Goal: Task Accomplishment & Management: Use online tool/utility

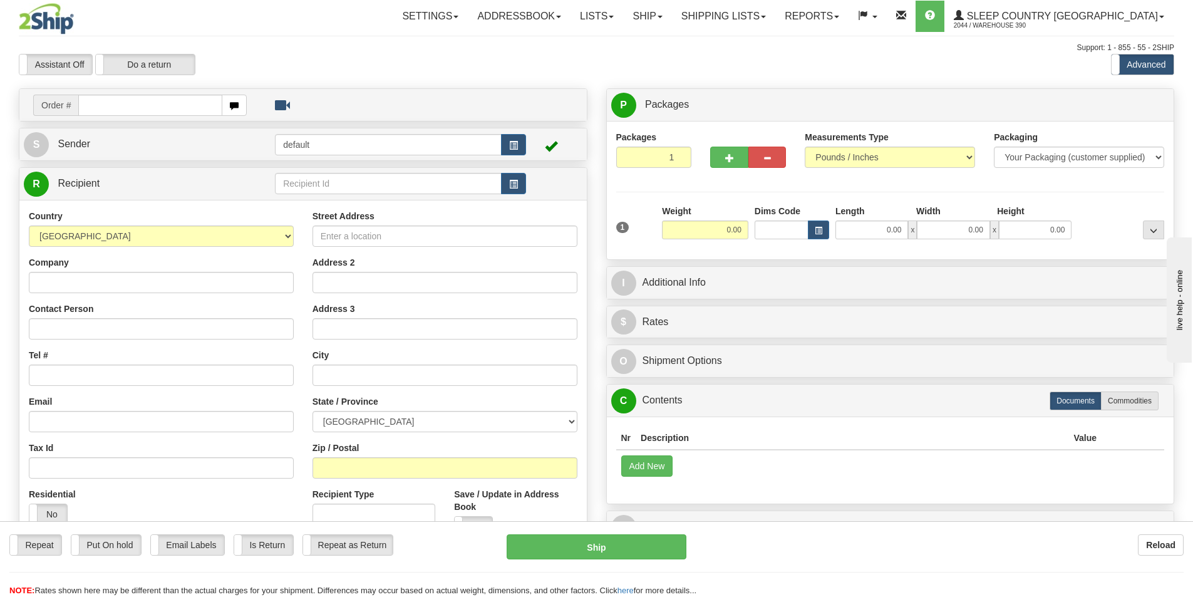
drag, startPoint x: 0, startPoint y: 0, endPoint x: 94, endPoint y: 105, distance: 141.0
click at [94, 105] on input "text" at bounding box center [150, 105] width 144 height 21
type input "9002I119992"
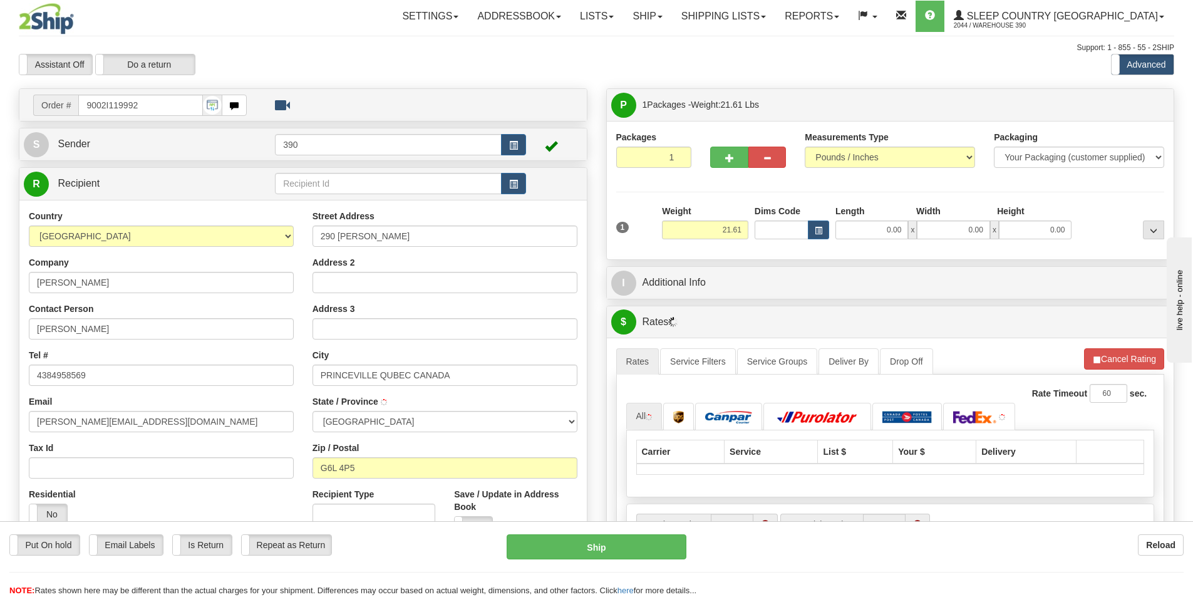
type input "PRINCEVILLE"
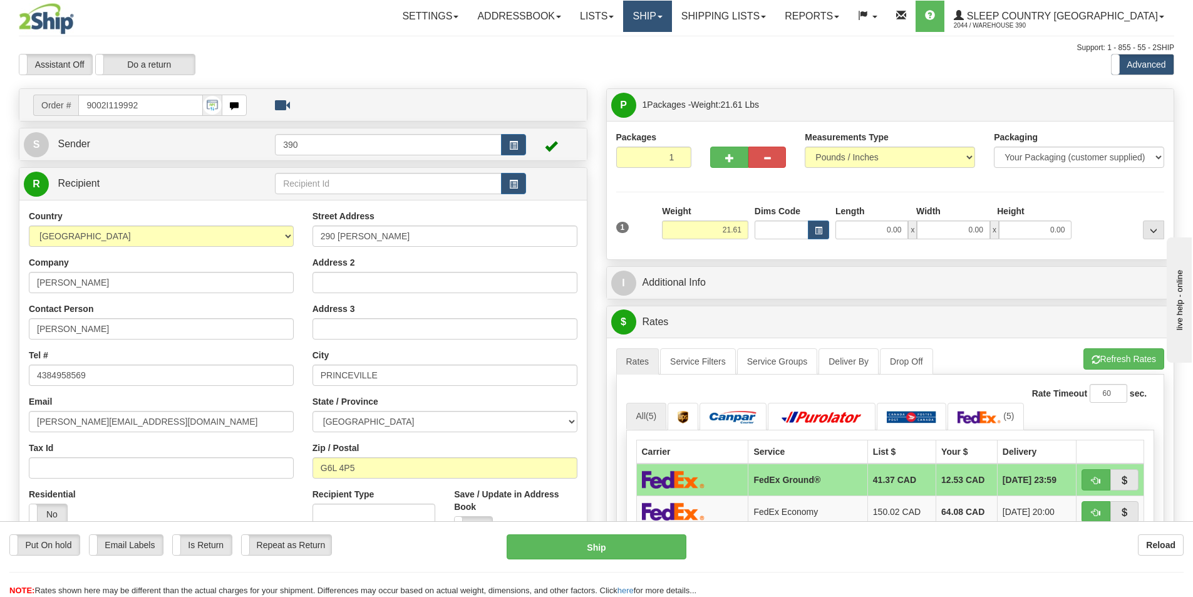
click at [671, 16] on link "Ship" at bounding box center [647, 16] width 48 height 31
click at [618, 44] on span "Ship Screen" at bounding box center [594, 44] width 48 height 10
